Goal: Use online tool/utility: Utilize a website feature to perform a specific function

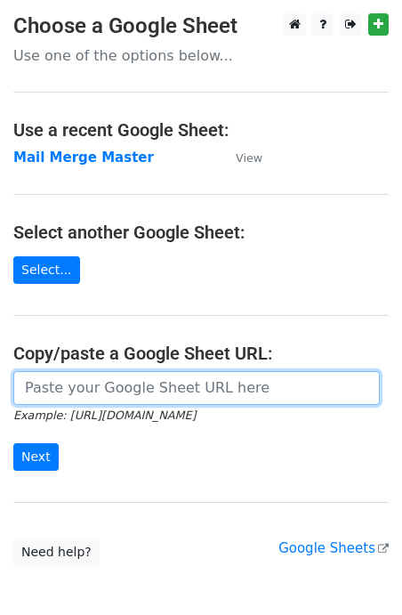
click at [71, 393] on input "url" at bounding box center [196, 388] width 367 height 34
type input "https://docs.google.com/spreadsheets/d/1KsxA_Ljrxst9M8J0z1Gt5S0IBx5oFuwTMbaT2vY…"
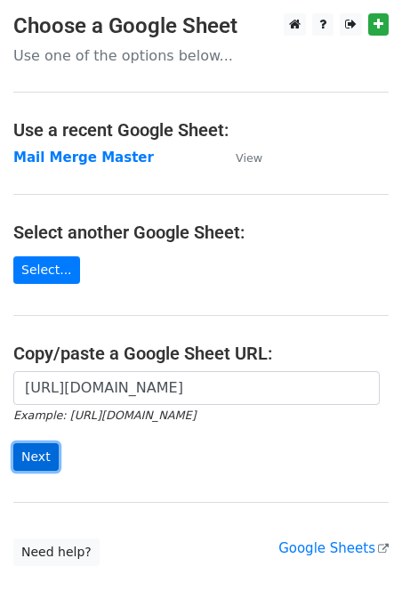
click at [34, 459] on input "Next" at bounding box center [35, 457] width 45 height 28
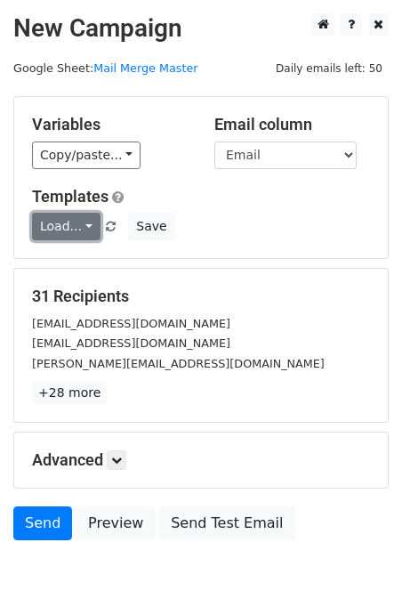
click at [77, 228] on link "Load..." at bounding box center [66, 227] width 69 height 28
click at [74, 269] on link "T1" at bounding box center [103, 265] width 141 height 28
click at [63, 230] on link "Load..." at bounding box center [66, 227] width 69 height 28
click at [67, 255] on link "T1" at bounding box center [103, 265] width 141 height 28
